Goal: Find specific fact: Find specific fact

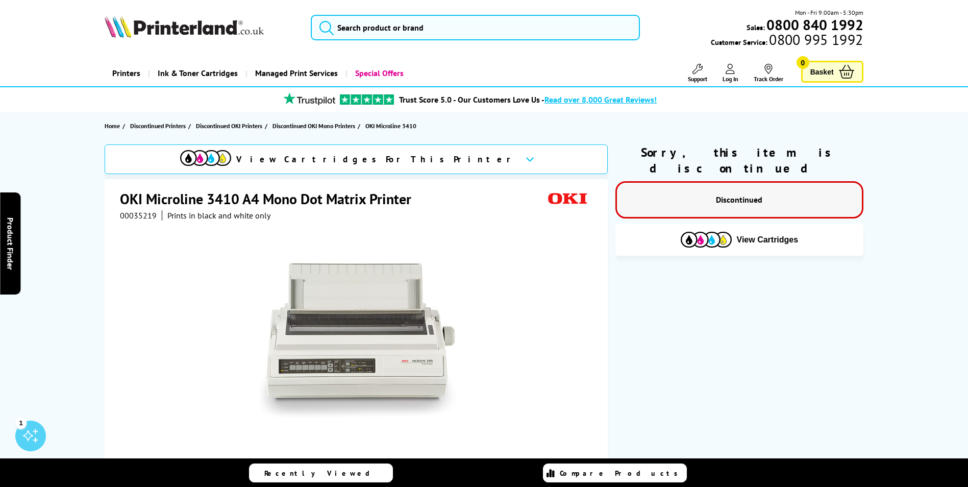
click at [144, 215] on span "00035219" at bounding box center [138, 215] width 37 height 10
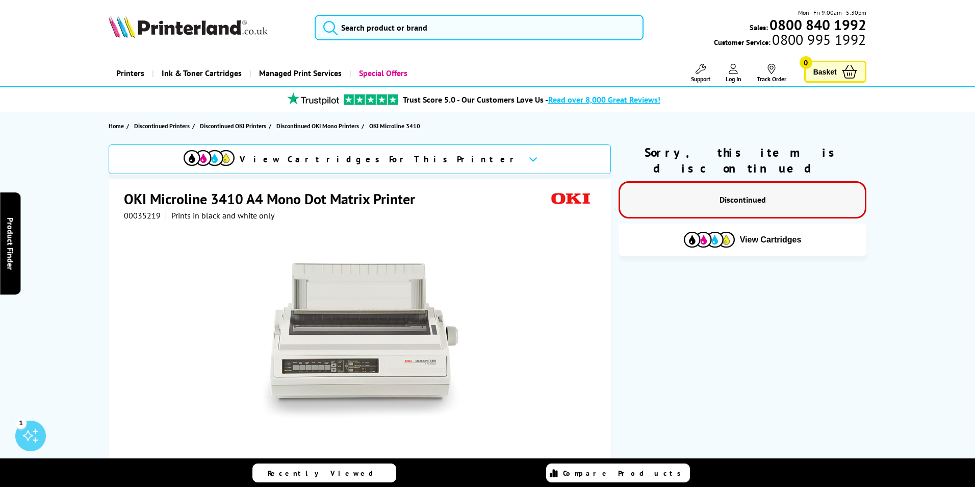
click at [0, 0] on div "Great service. Unbeatable prices. We've got you covered. Great service. Unbeata…" at bounding box center [0, 0] width 0 height 0
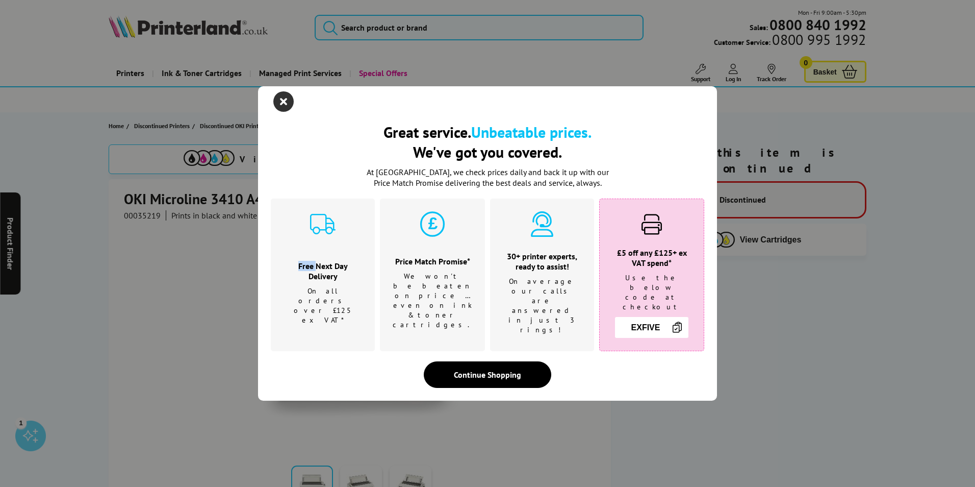
click at [283, 110] on icon "close modal" at bounding box center [283, 101] width 20 height 20
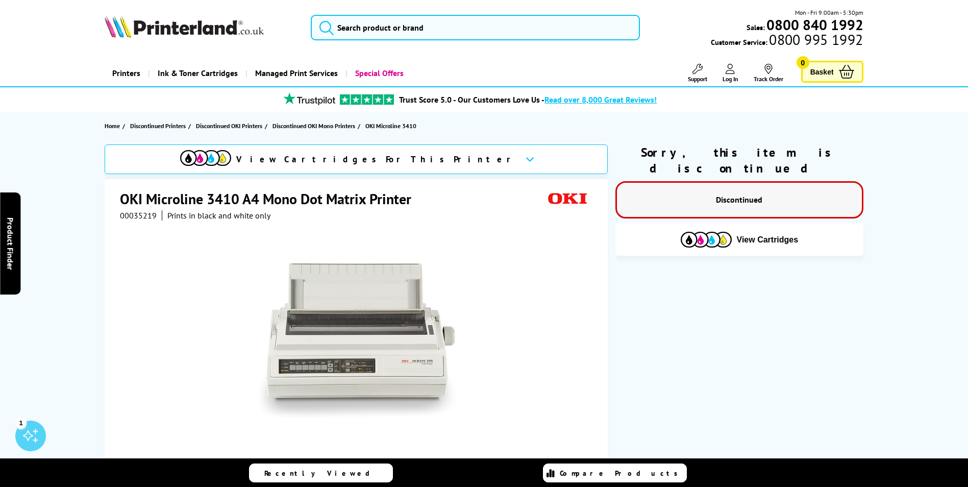
click at [127, 215] on span "00035219" at bounding box center [138, 215] width 37 height 10
copy span "00035219"
